Goal: Information Seeking & Learning: Learn about a topic

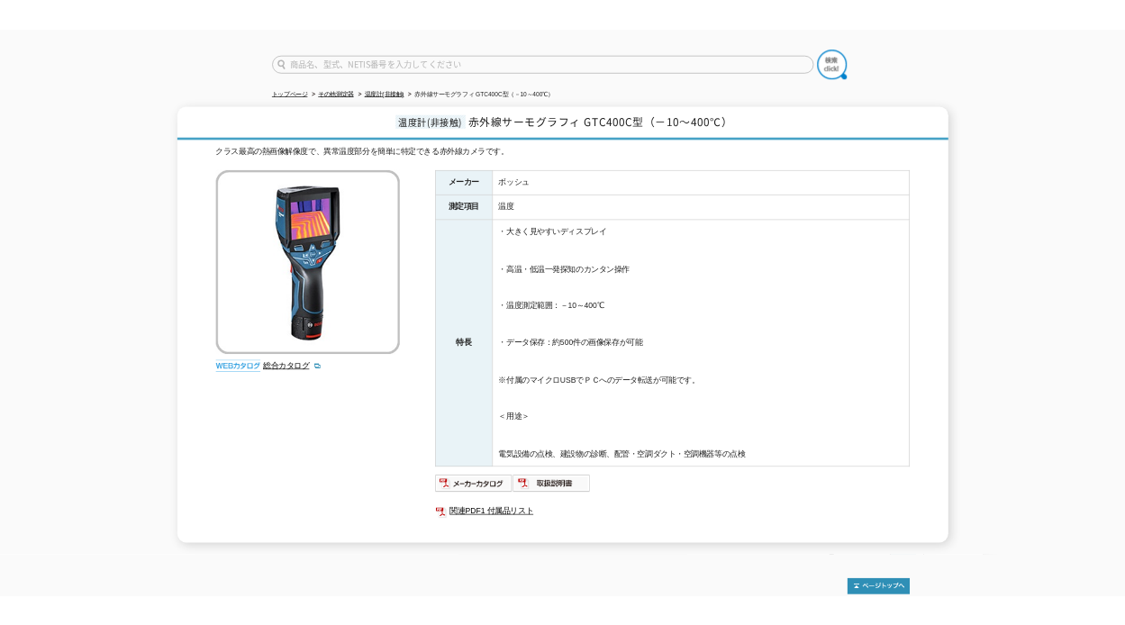
scroll to position [90, 0]
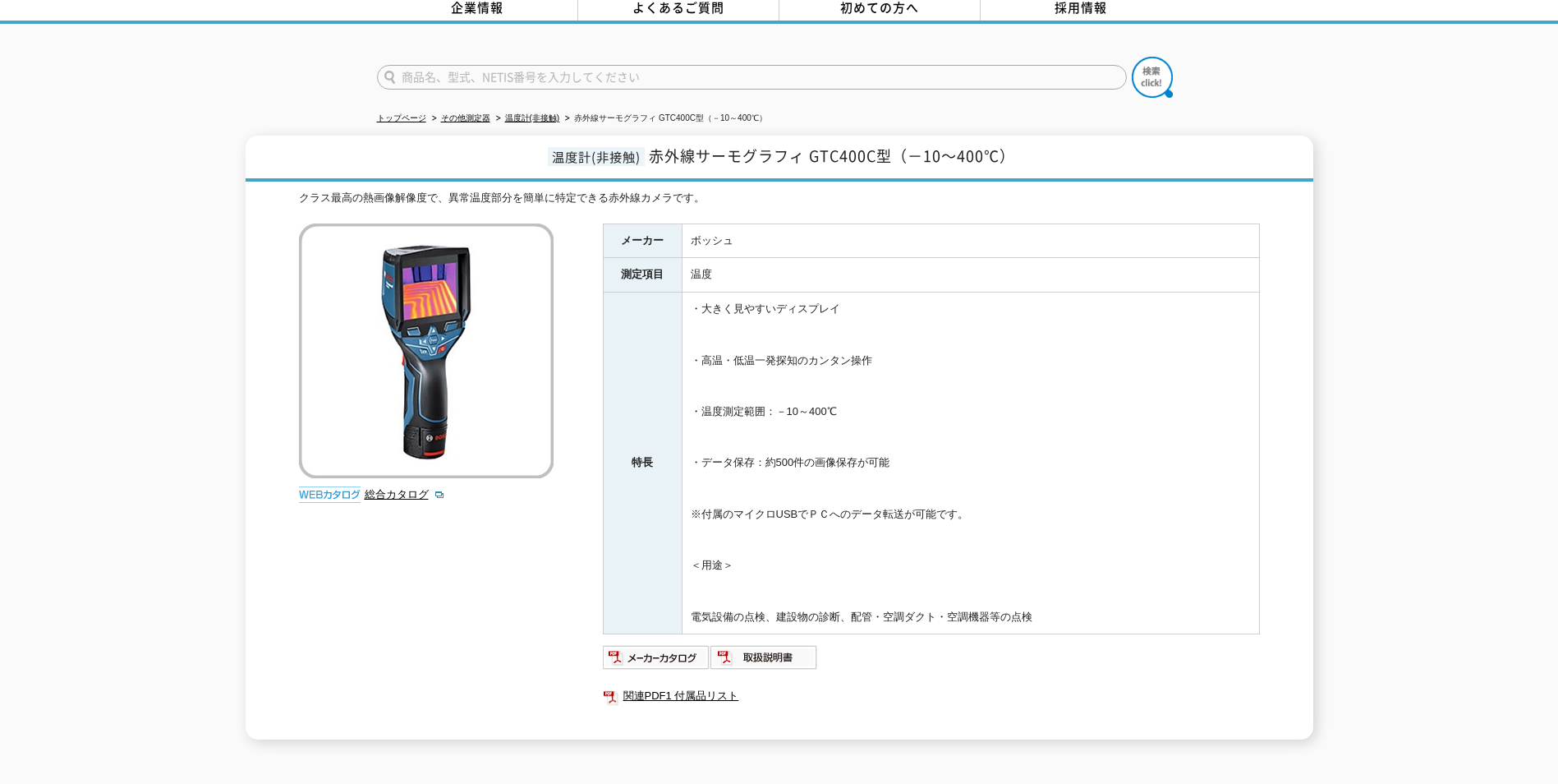
click at [1388, 187] on div "温度計(非接触) 赤外線サーモグラフィ GTC400C型（－10～400℃） クラス最高の熱画像解像度で、異常温度部分を簡単に特定できる赤外線カメラです。 総…" at bounding box center [779, 438] width 1558 height 603
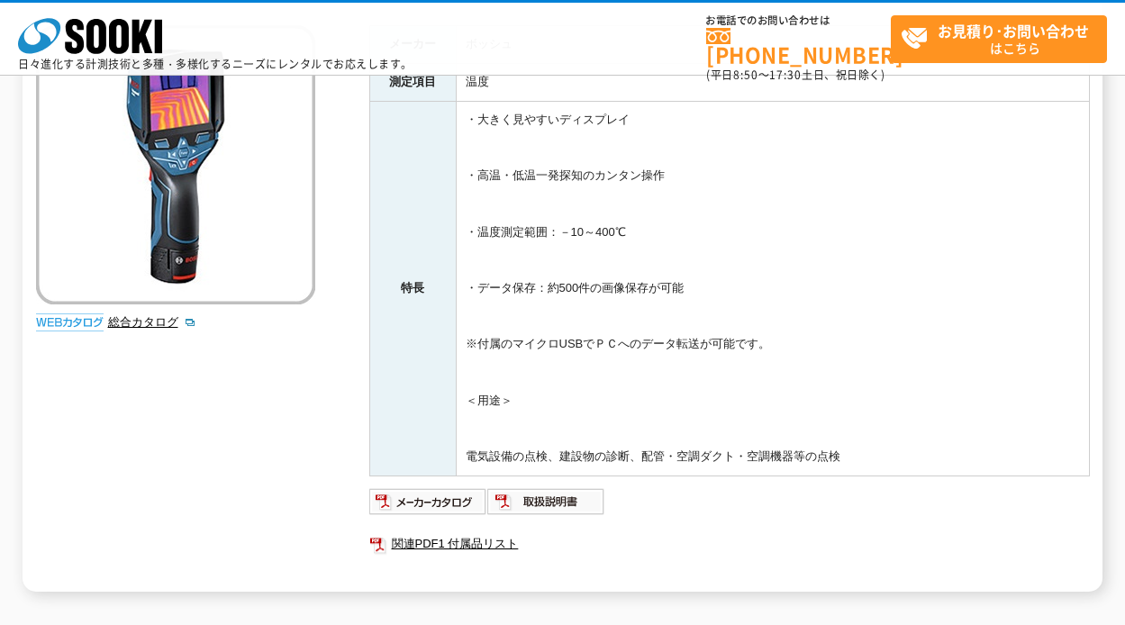
scroll to position [270, 0]
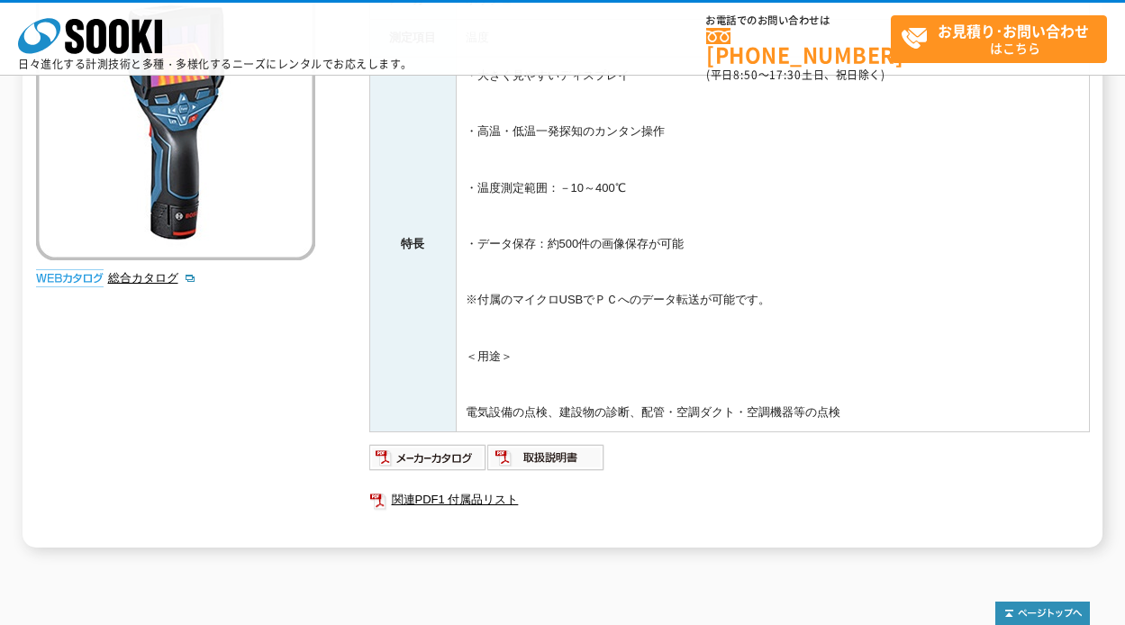
click at [853, 379] on td "・大きく見やすいディスプレイ ・高温・低温一発探知のカンタン操作 ・温度測定範囲：－10～400℃ ・データ保存：約500件の画像保存が可能 ※付属のマイクロ…" at bounding box center [772, 244] width 633 height 375
click at [882, 359] on td "・大きく見やすいディスプレイ ・高温・低温一発探知のカンタン操作 ・温度測定範囲：－10～400℃ ・データ保存：約500件の画像保存が可能 ※付属のマイクロ…" at bounding box center [772, 244] width 633 height 375
click at [882, 370] on td "・大きく見やすいディスプレイ ・高温・低温一発探知のカンタン操作 ・温度測定範囲：－10～400℃ ・データ保存：約500件の画像保存が可能 ※付属のマイクロ…" at bounding box center [772, 244] width 633 height 375
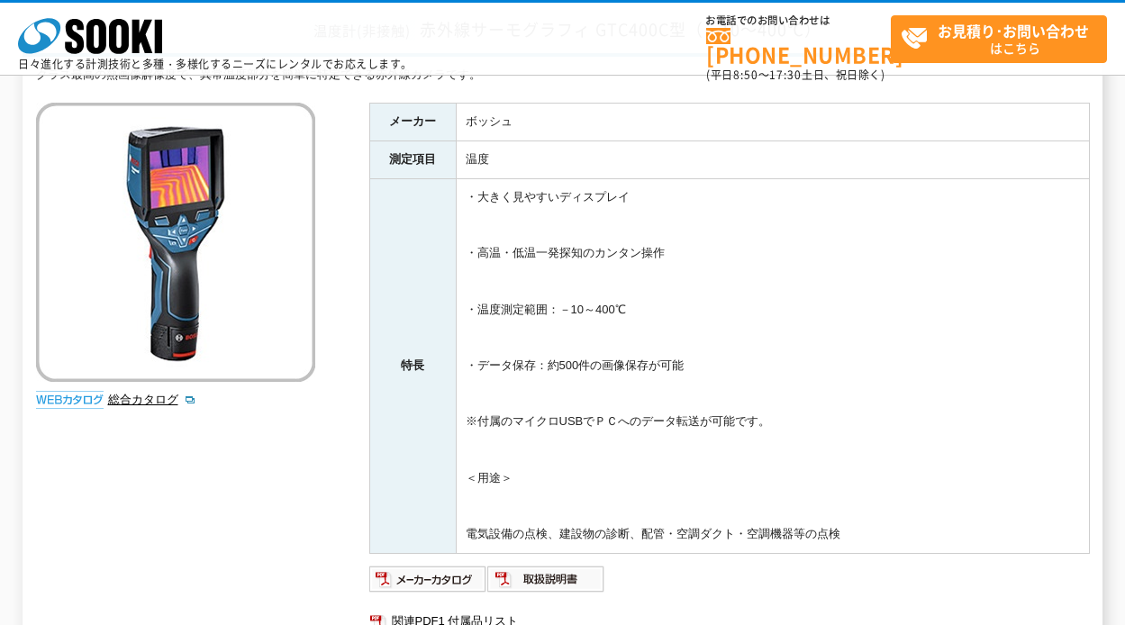
scroll to position [180, 0]
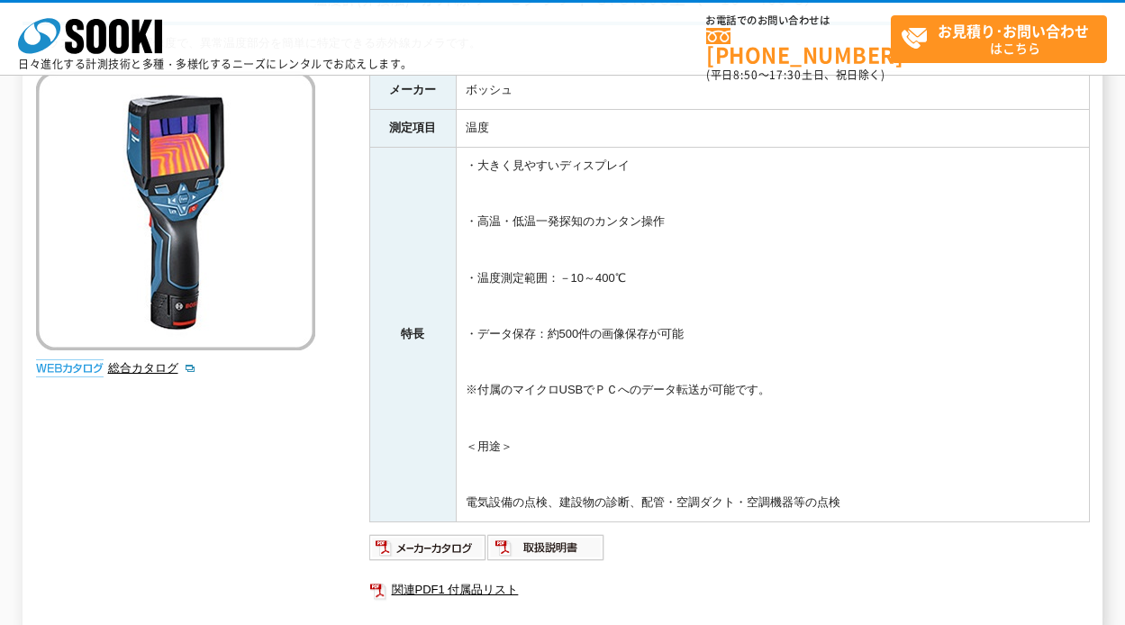
click at [903, 365] on td "・大きく見やすいディスプレイ ・高温・低温一発探知のカンタン操作 ・温度測定範囲：－10～400℃ ・データ保存：約500件の画像保存が可能 ※付属のマイクロ…" at bounding box center [772, 334] width 633 height 375
click at [900, 352] on td "・大きく見やすいディスプレイ ・高温・低温一発探知のカンタン操作 ・温度測定範囲：－10～400℃ ・データ保存：約500件の画像保存が可能 ※付属のマイクロ…" at bounding box center [772, 334] width 633 height 375
click at [905, 367] on td "・大きく見やすいディスプレイ ・高温・低温一発探知のカンタン操作 ・温度測定範囲：－10～400℃ ・データ保存：約500件の画像保存が可能 ※付属のマイクロ…" at bounding box center [772, 334] width 633 height 375
click at [907, 379] on td "・大きく見やすいディスプレイ ・高温・低温一発探知のカンタン操作 ・温度測定範囲：－10～400℃ ・データ保存：約500件の画像保存が可能 ※付属のマイクロ…" at bounding box center [772, 334] width 633 height 375
click at [909, 387] on td "・大きく見やすいディスプレイ ・高温・低温一発探知のカンタン操作 ・温度測定範囲：－10～400℃ ・データ保存：約500件の画像保存が可能 ※付属のマイクロ…" at bounding box center [772, 334] width 633 height 375
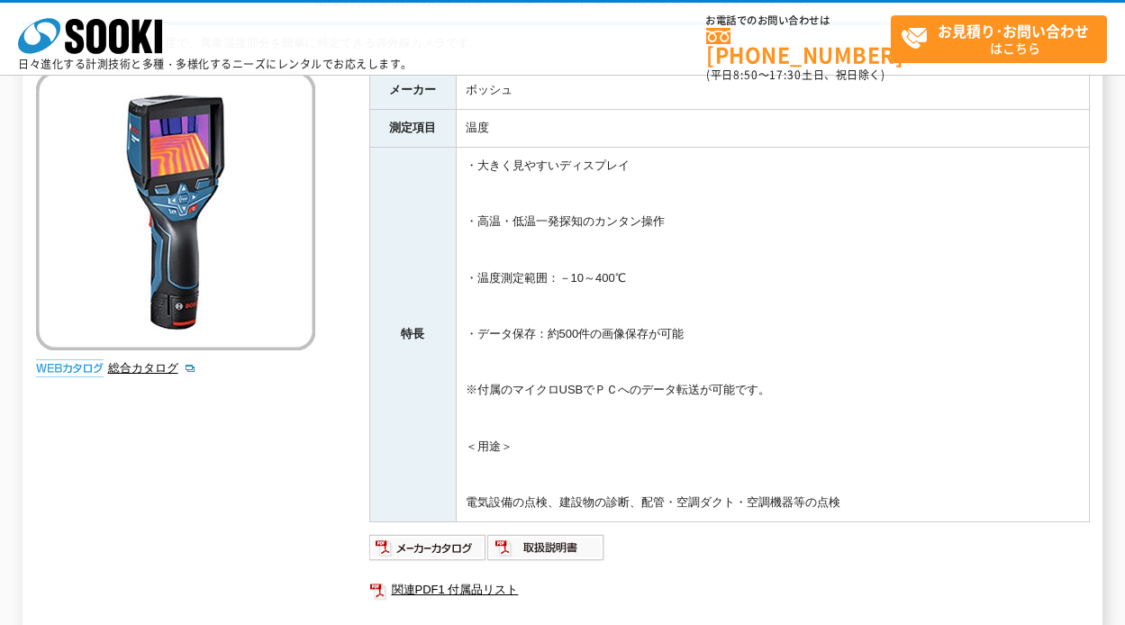
click at [910, 382] on td "・大きく見やすいディスプレイ ・高温・低温一発探知のカンタン操作 ・温度測定範囲：－10～400℃ ・データ保存：約500件の画像保存が可能 ※付属のマイクロ…" at bounding box center [772, 334] width 633 height 375
drag, startPoint x: 910, startPoint y: 382, endPoint x: 913, endPoint y: 394, distance: 12.0
click at [910, 383] on td "・大きく見やすいディスプレイ ・高温・低温一発探知のカンタン操作 ・温度測定範囲：－10～400℃ ・データ保存：約500件の画像保存が可能 ※付属のマイクロ…" at bounding box center [772, 334] width 633 height 375
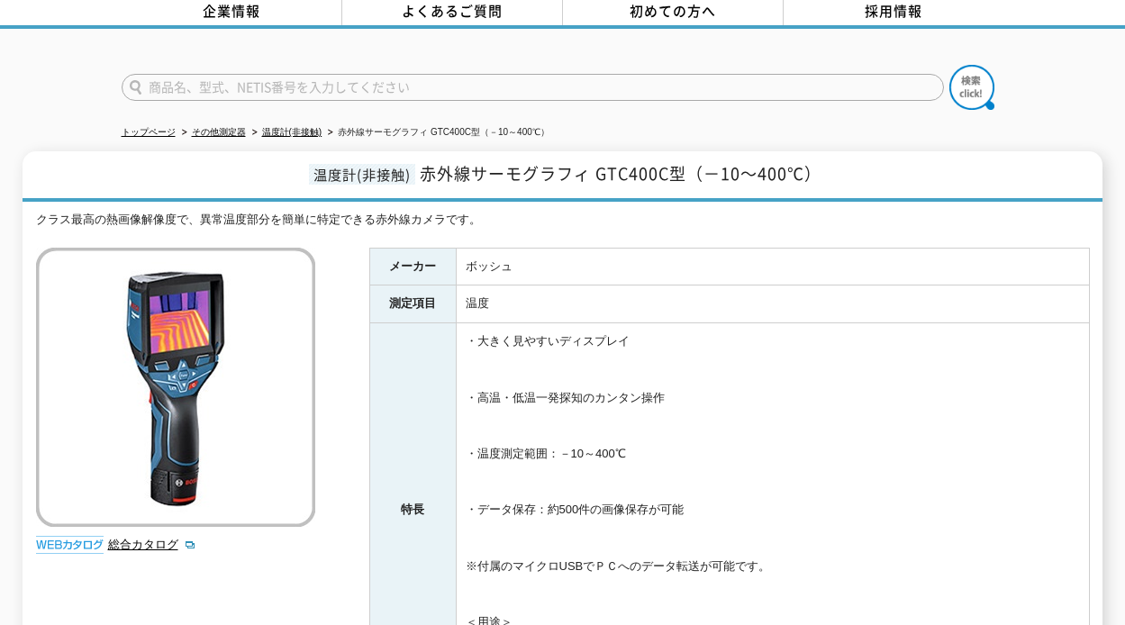
scroll to position [0, 0]
